Goal: Check status: Check status

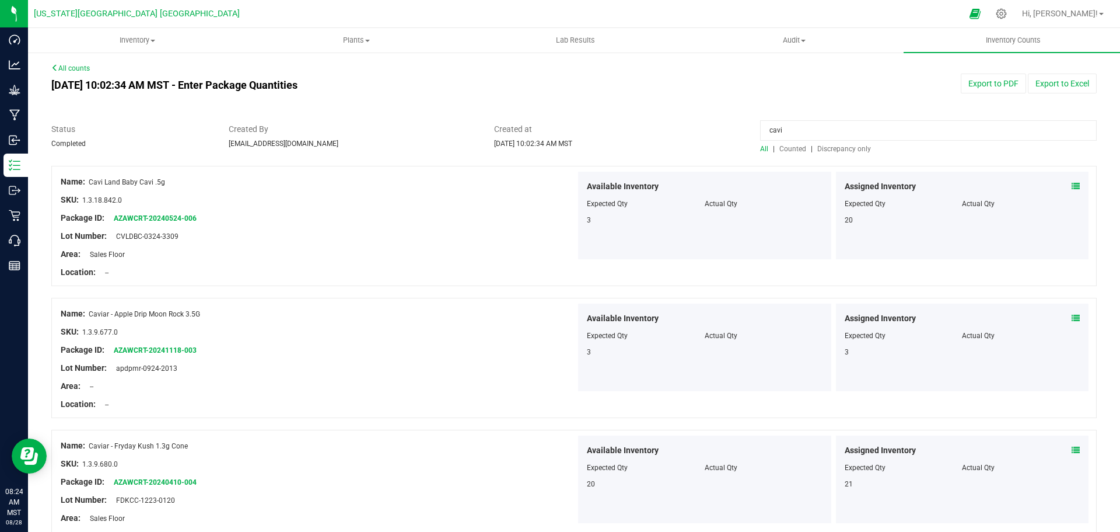
click at [72, 71] on link "All counts" at bounding box center [70, 68] width 39 height 8
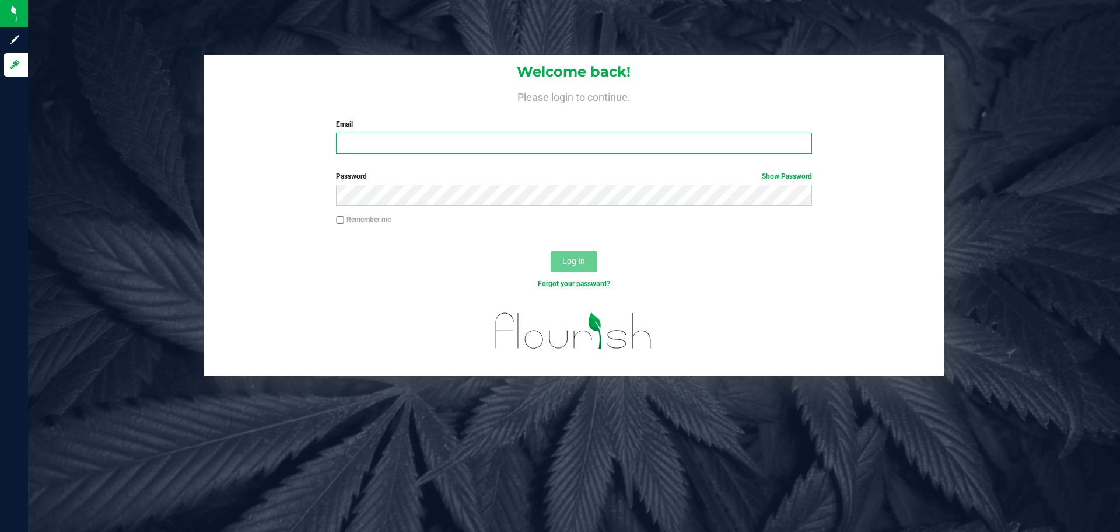
type input "[EMAIL_ADDRESS][DOMAIN_NAME]"
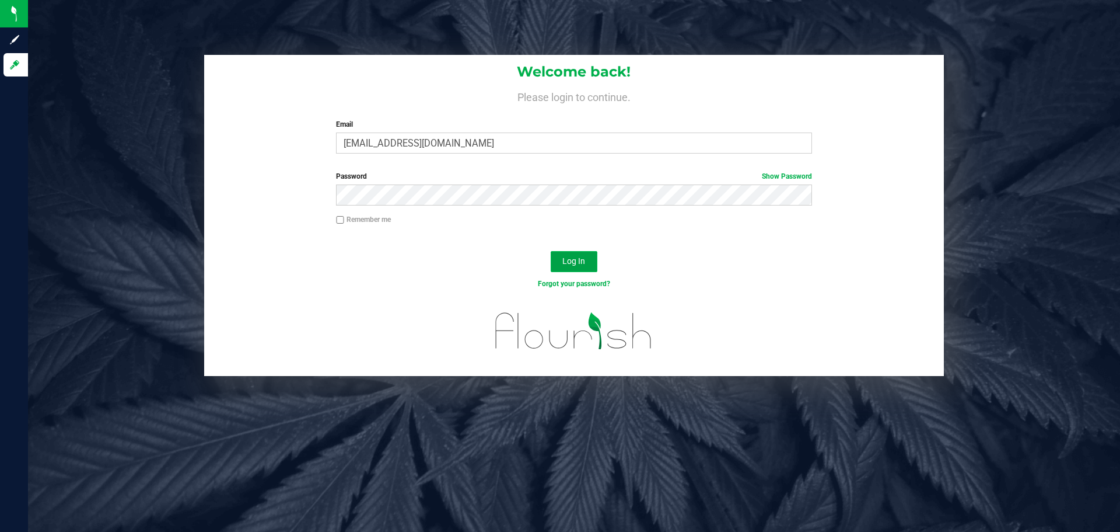
click at [576, 253] on button "Log In" at bounding box center [574, 261] width 47 height 21
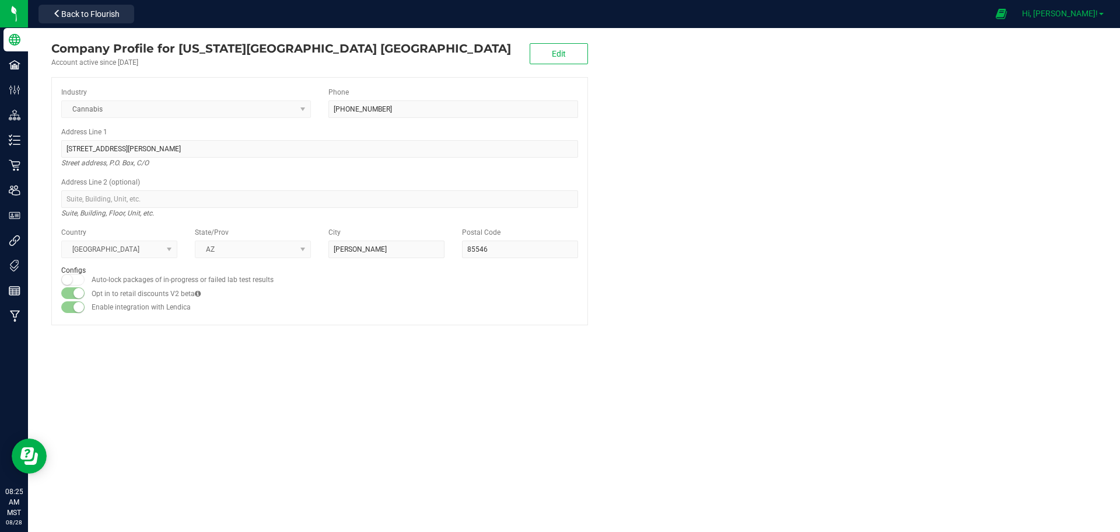
click at [1069, 13] on span "Hi, [PERSON_NAME]!" at bounding box center [1060, 13] width 76 height 9
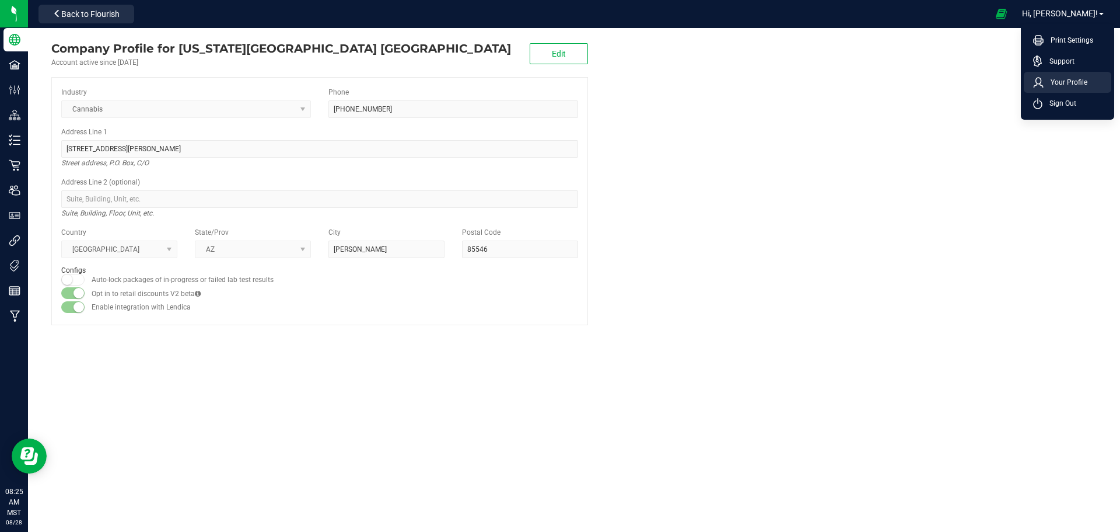
click at [1052, 83] on span "Your Profile" at bounding box center [1066, 82] width 44 height 12
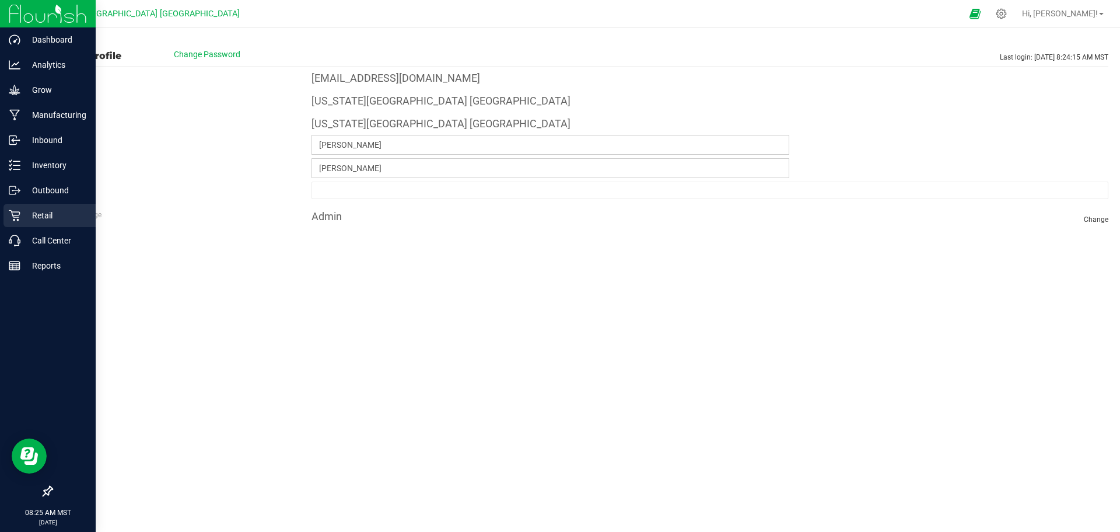
click at [39, 214] on p "Retail" at bounding box center [55, 215] width 70 height 14
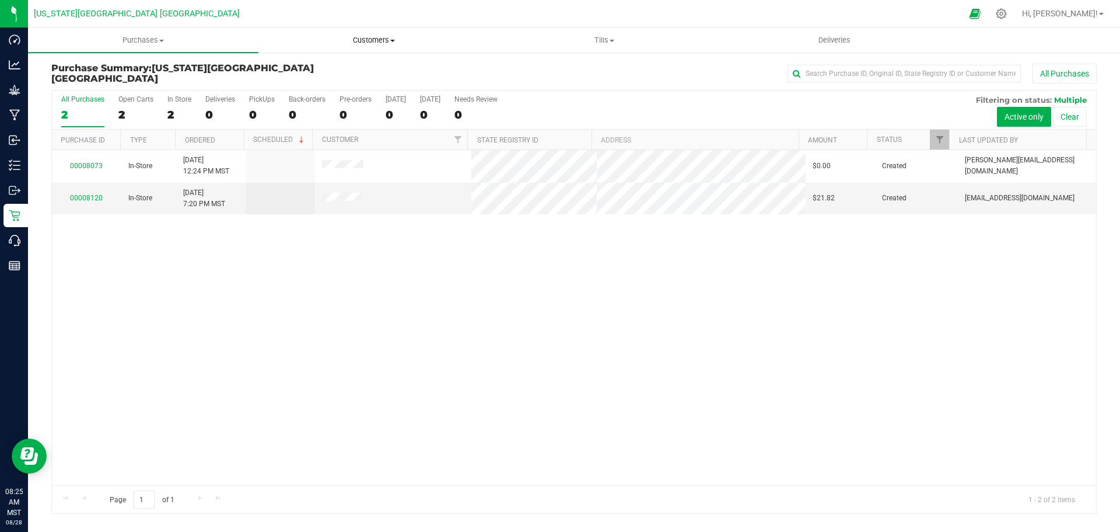
click at [366, 40] on span "Customers" at bounding box center [373, 40] width 229 height 11
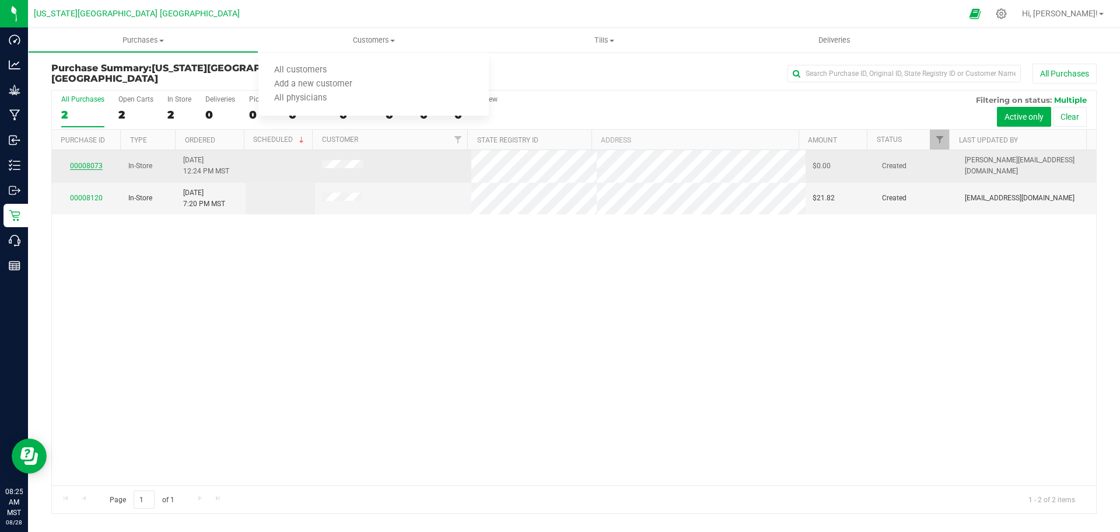
click at [92, 162] on link "00008073" at bounding box center [86, 166] width 33 height 8
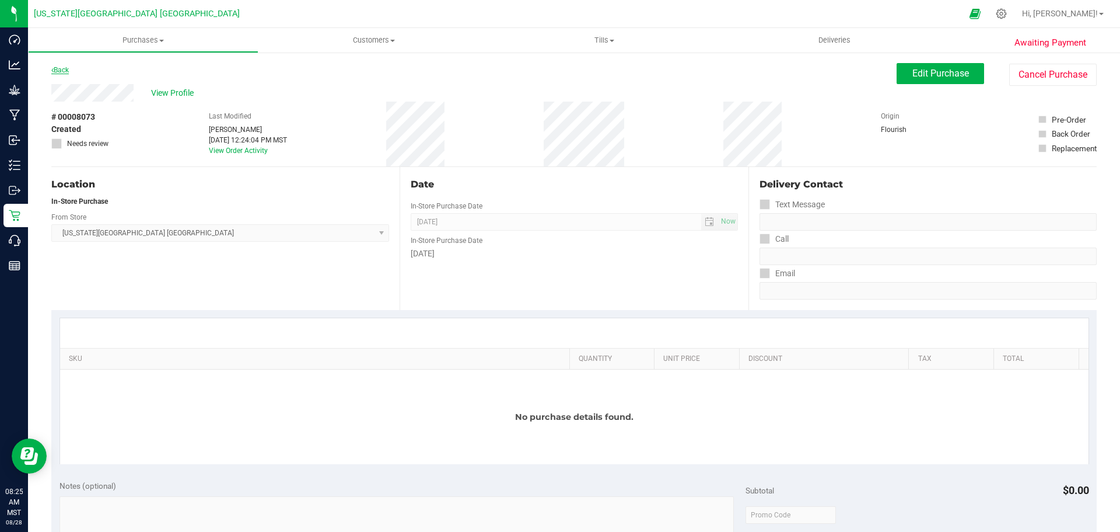
click at [59, 71] on link "Back" at bounding box center [60, 70] width 18 height 8
